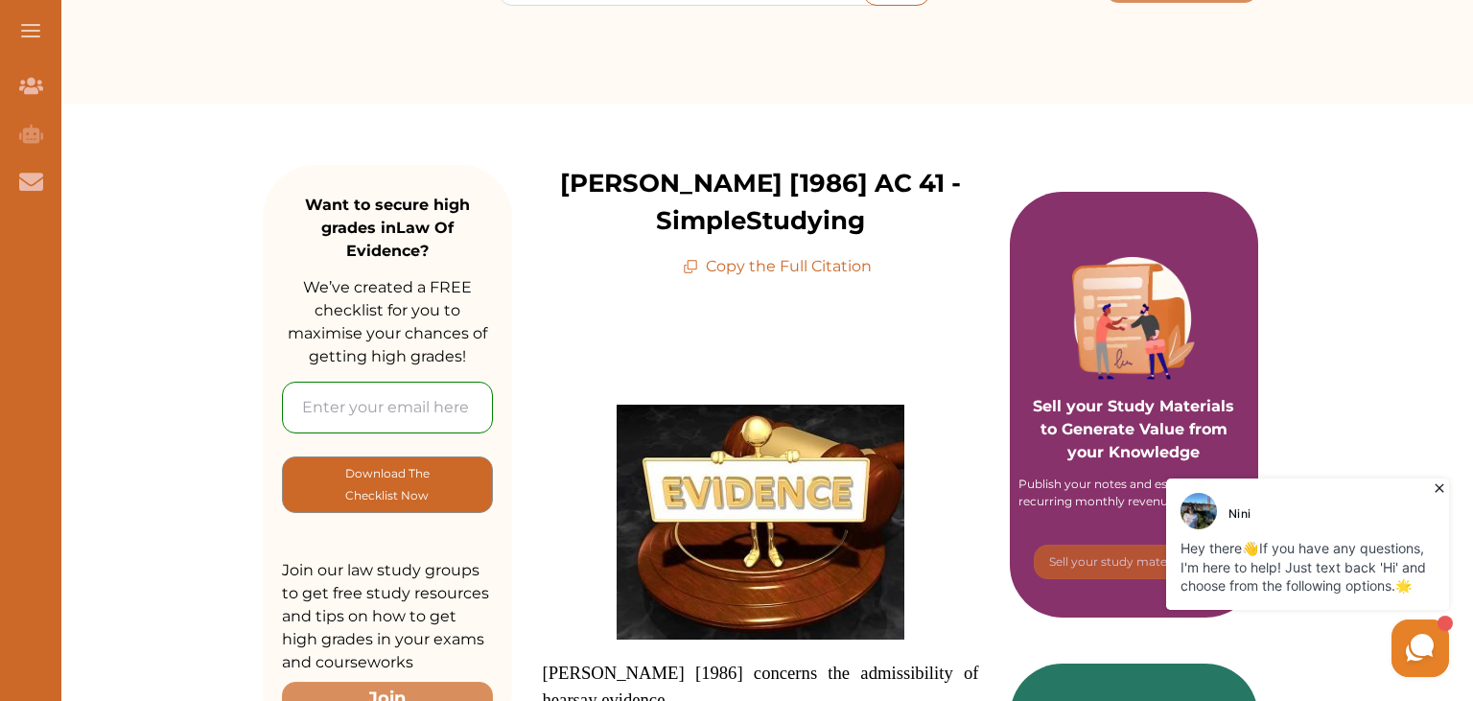
scroll to position [141, 0]
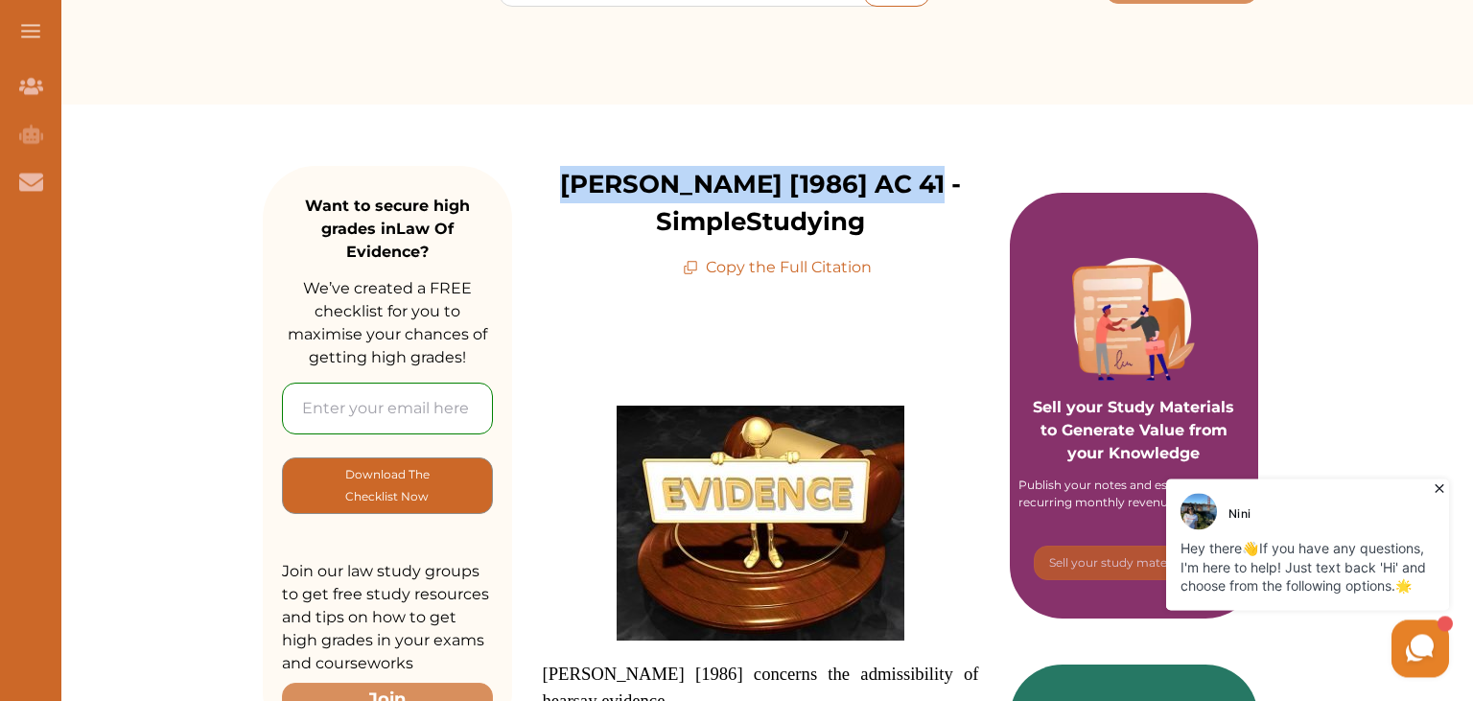
drag, startPoint x: 591, startPoint y: 184, endPoint x: 916, endPoint y: 188, distance: 325.1
click at [916, 188] on p "[PERSON_NAME] [1986] AC 41 - SimpleStudying" at bounding box center [761, 203] width 498 height 75
copy p "[PERSON_NAME][GEOGRAPHIC_DATA] [1986] AC 41"
click at [579, 459] on span at bounding box center [761, 523] width 436 height 235
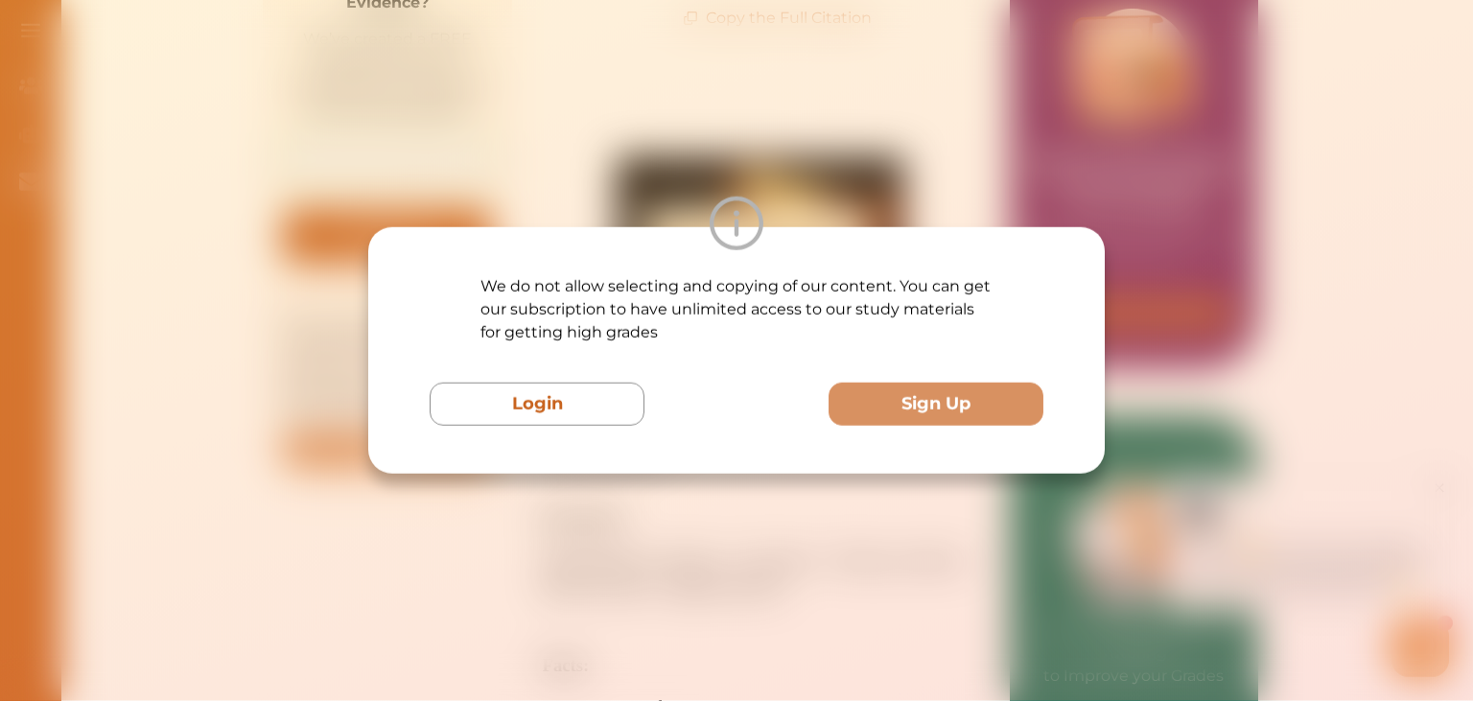
scroll to position [391, 0]
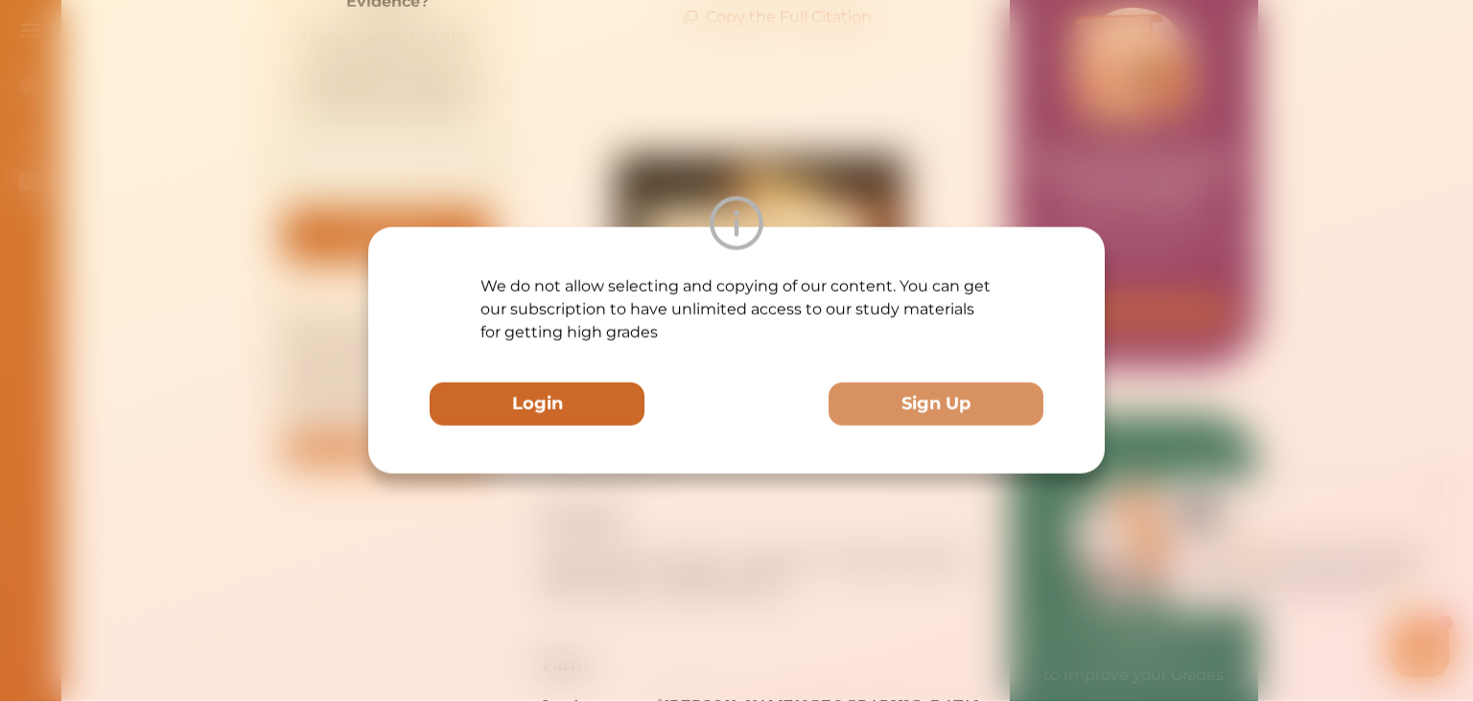
click at [577, 386] on button "Login" at bounding box center [537, 404] width 215 height 43
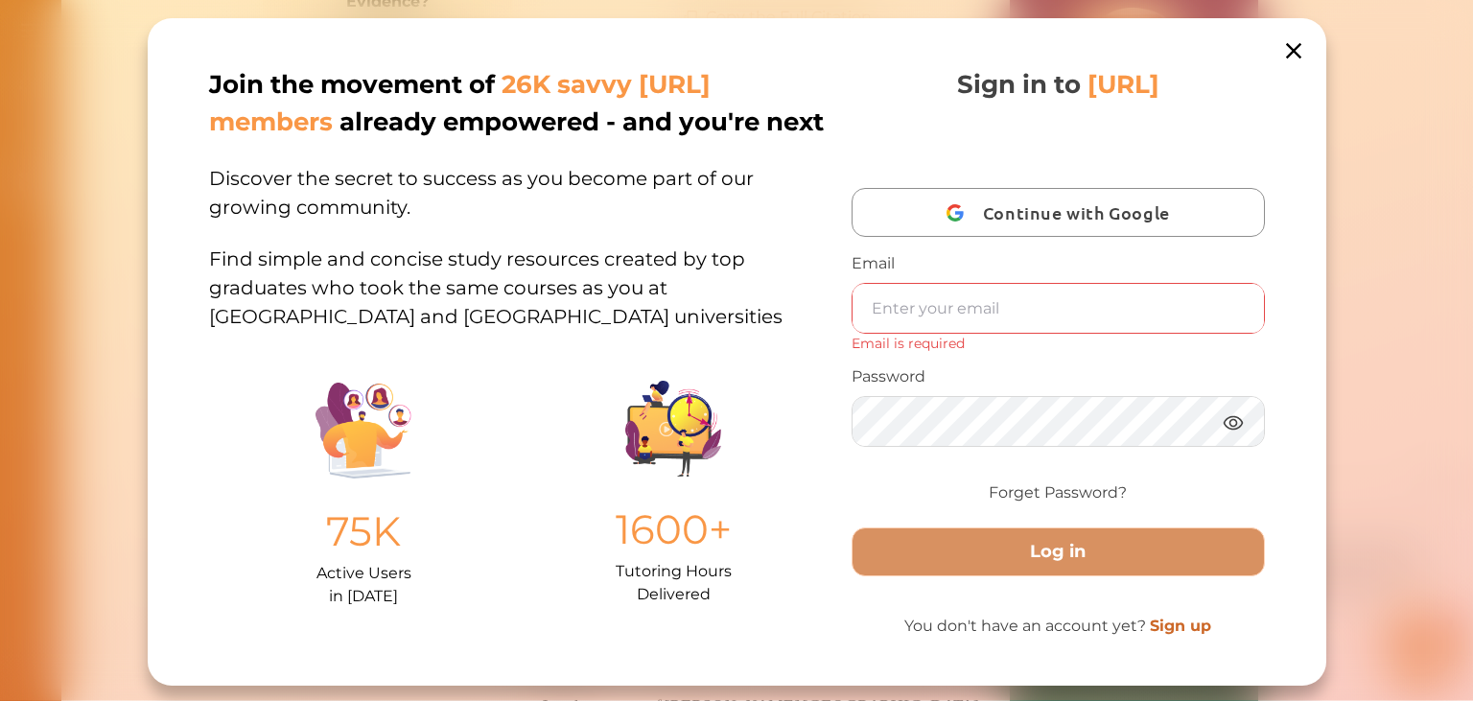
click at [1299, 45] on icon at bounding box center [1292, 50] width 15 height 15
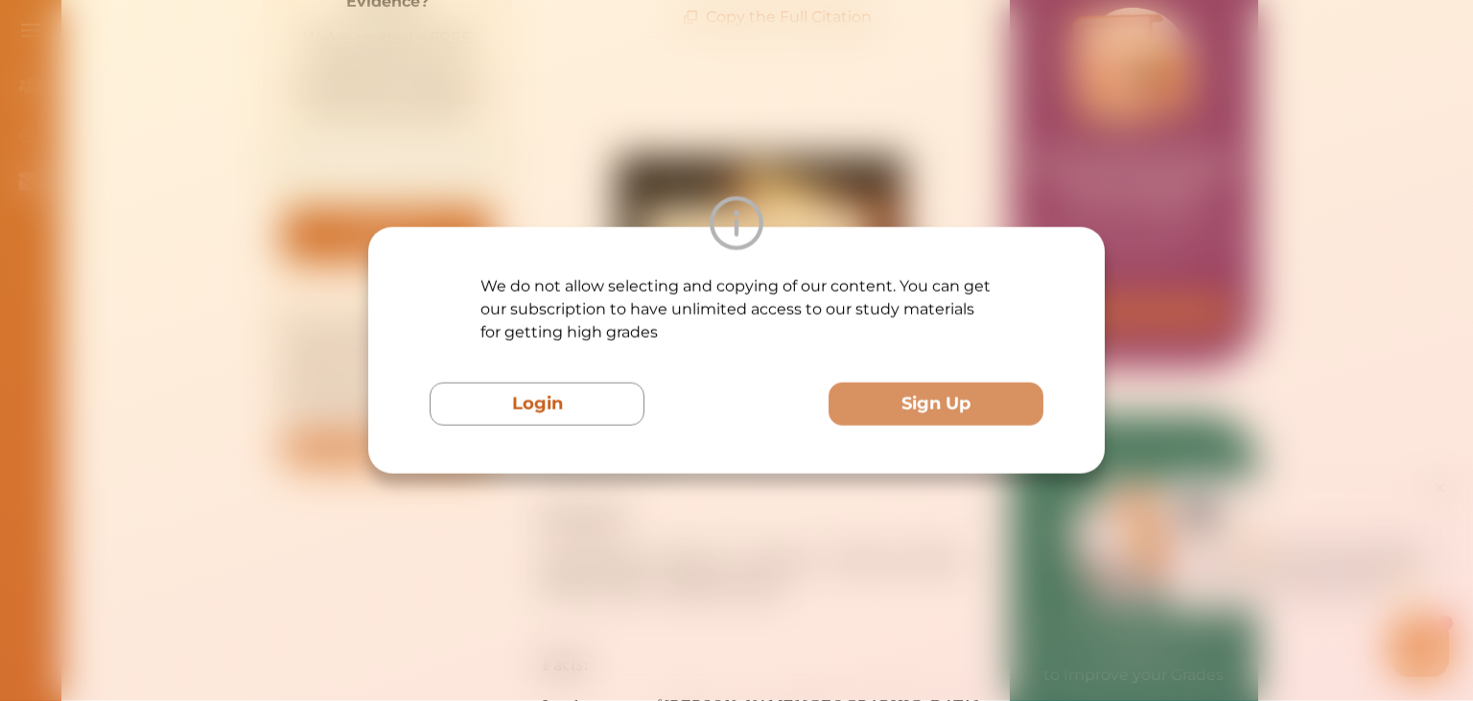
click at [1299, 45] on div "We do not allow selecting and copying of our content. You can get our subscript…" at bounding box center [736, 350] width 1473 height 701
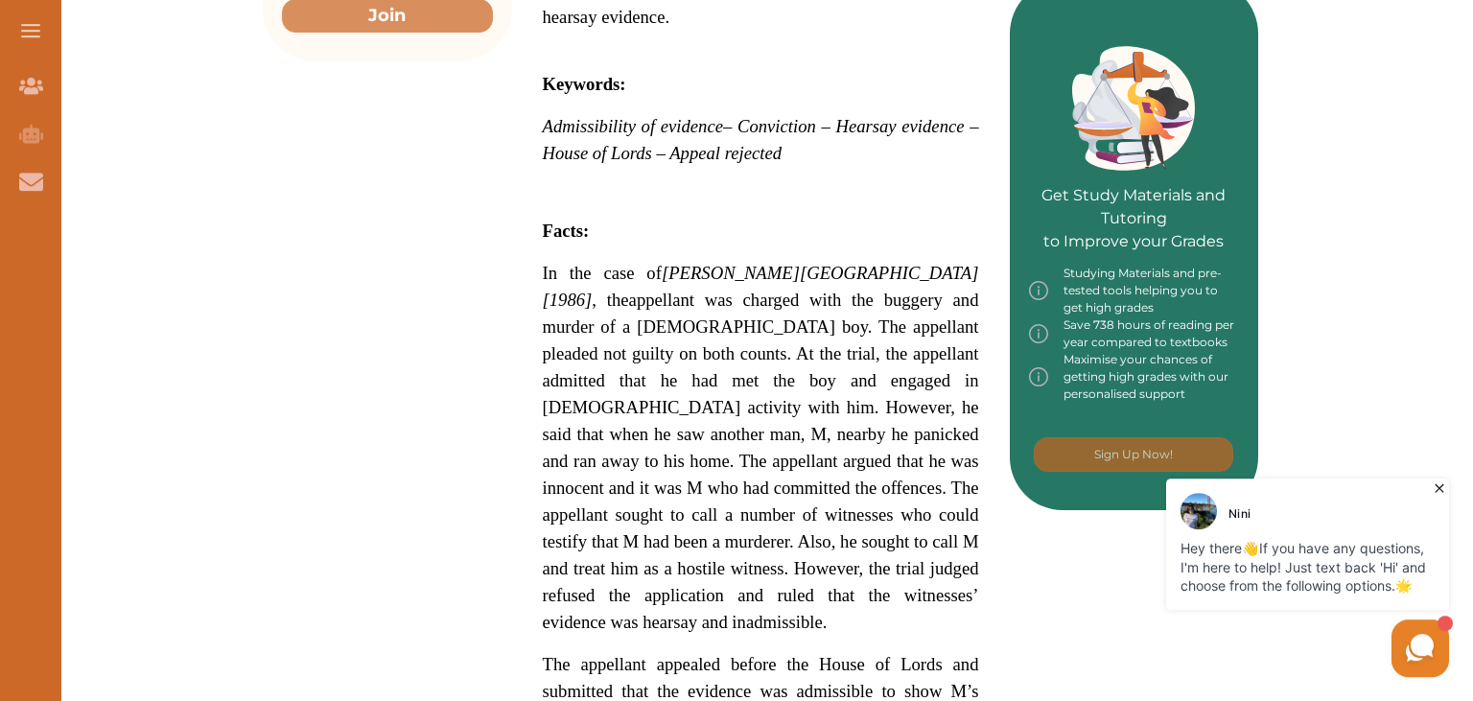
scroll to position [824, 0]
drag, startPoint x: 544, startPoint y: 272, endPoint x: 649, endPoint y: 361, distance: 137.5
click at [649, 361] on span "In the case of [PERSON_NAME] [1986] , the appellant was charged with the bugger…" at bounding box center [761, 450] width 436 height 363
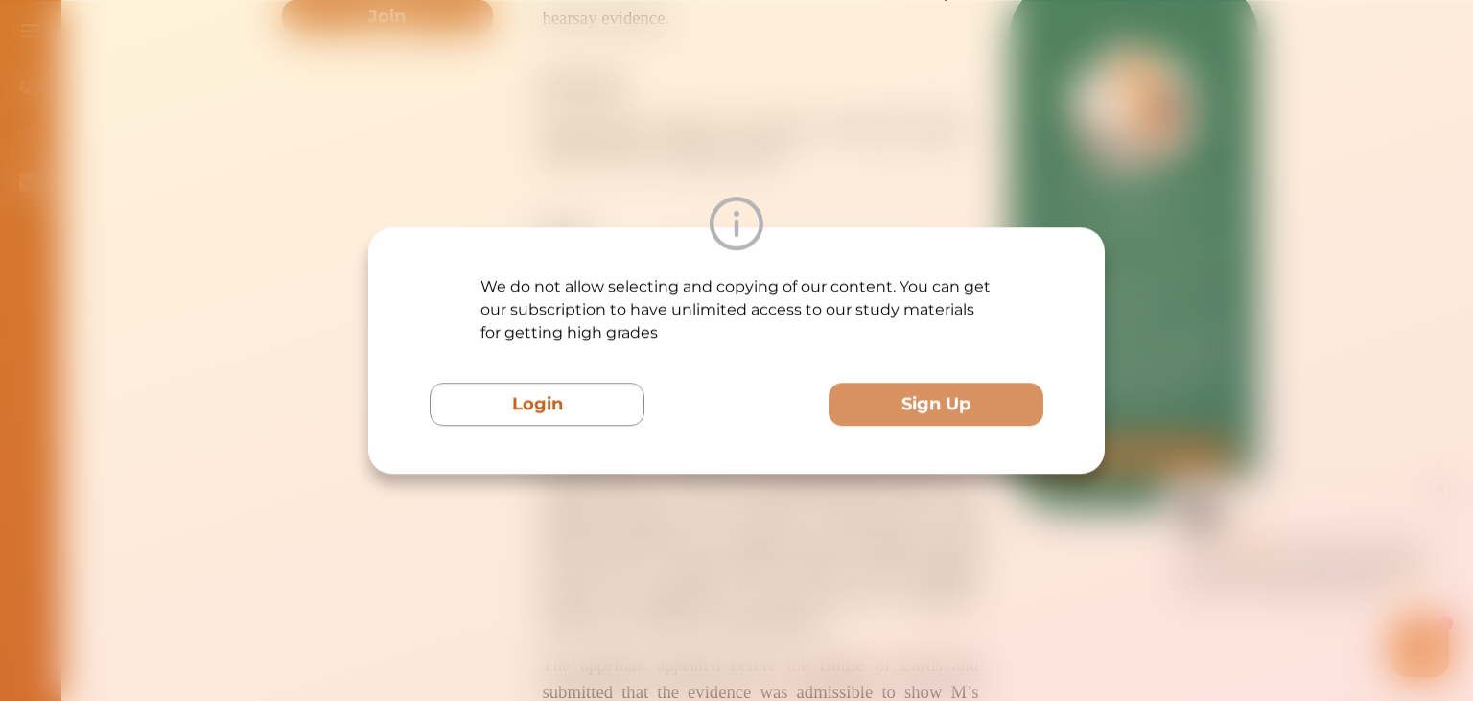
click at [401, 211] on div at bounding box center [736, 224] width 736 height 54
click at [386, 172] on div "We do not allow selecting and copying of our content. You can get our subscript…" at bounding box center [736, 350] width 1473 height 701
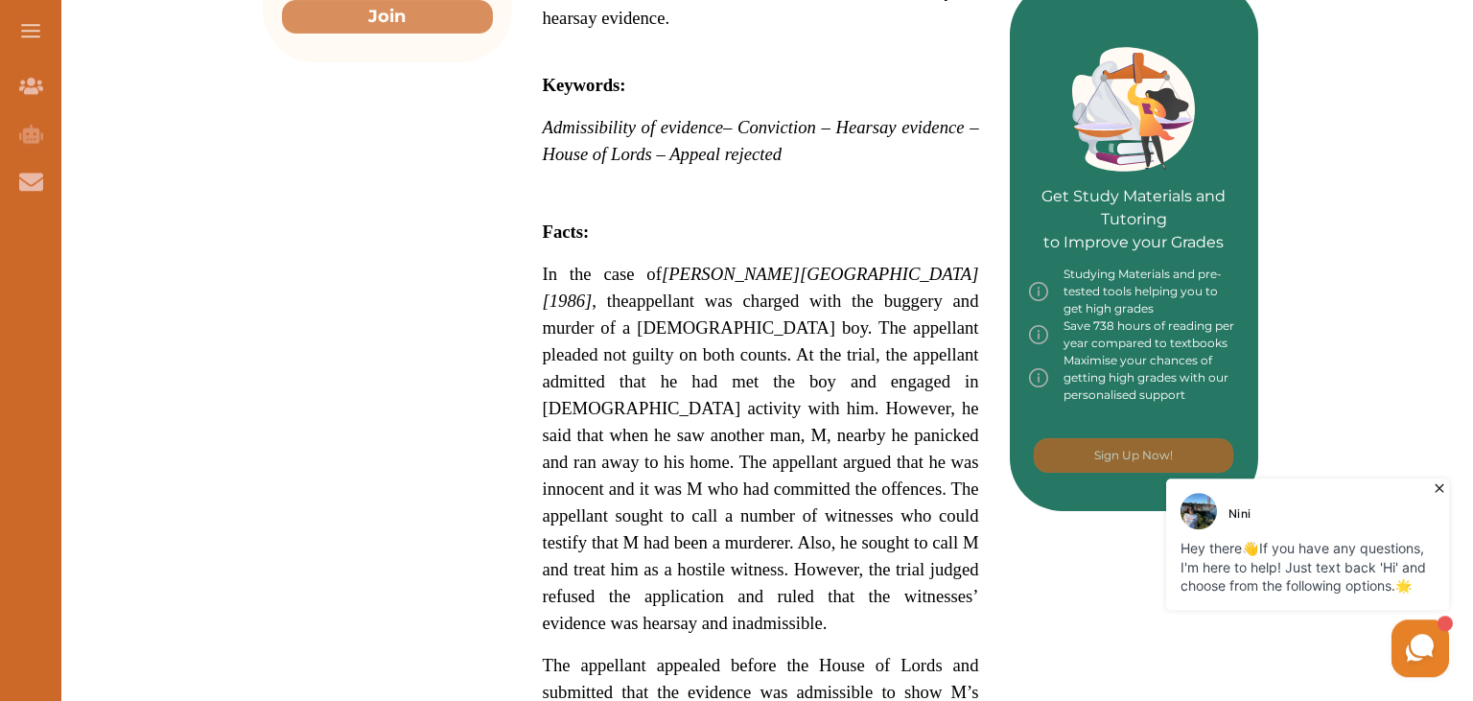
click at [386, 172] on div "We do not allow selecting and copying of our content. You can get our subscript…" at bounding box center [736, 350] width 1473 height 701
drag, startPoint x: 547, startPoint y: 273, endPoint x: 728, endPoint y: 520, distance: 305.9
click at [728, 520] on span "In the case of [PERSON_NAME] [1986] , the appellant was charged with the bugger…" at bounding box center [761, 450] width 436 height 363
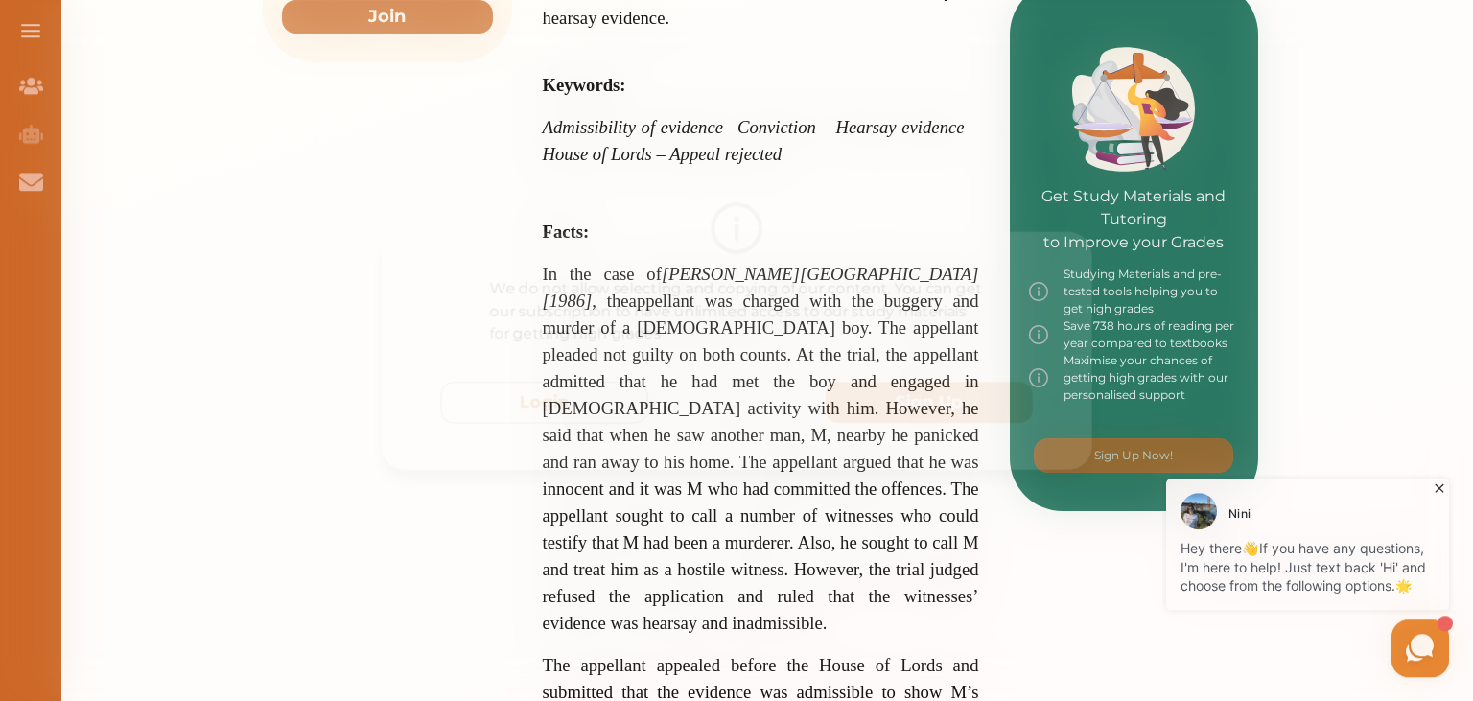
click at [454, 89] on div "We do not allow selecting and copying of our content. You can get our subscript…" at bounding box center [736, 350] width 1473 height 701
